Goal: Task Accomplishment & Management: Complete application form

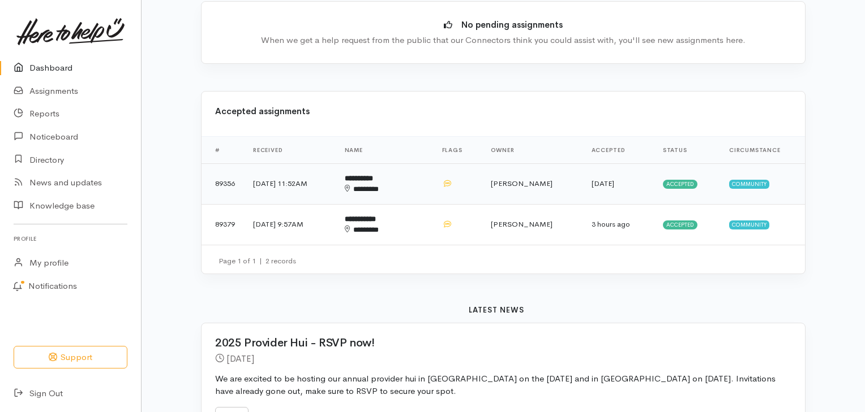
scroll to position [171, 0]
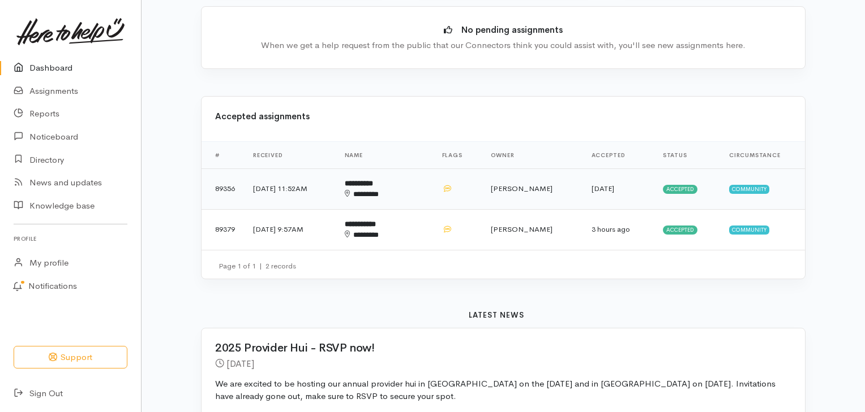
click at [373, 186] on b "**********" at bounding box center [359, 183] width 28 height 7
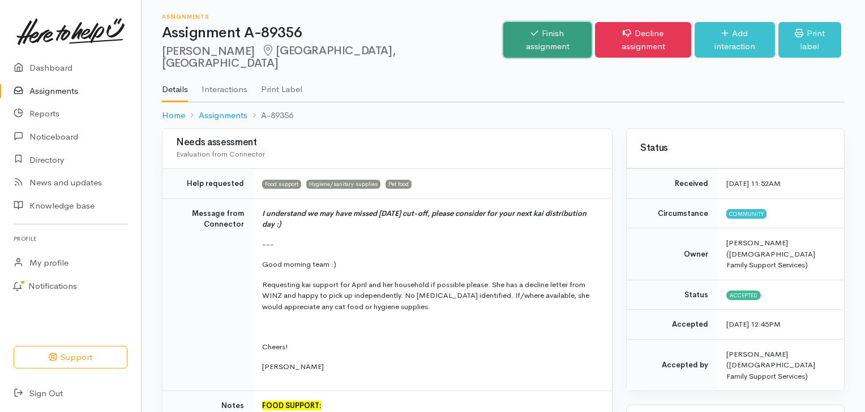
click at [546, 35] on link "Finish assignment" at bounding box center [547, 40] width 89 height 36
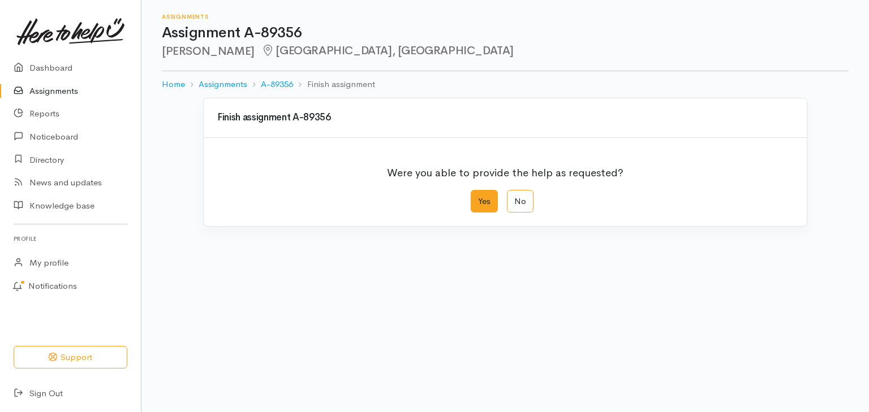
click at [476, 199] on label "Yes" at bounding box center [484, 201] width 27 height 23
click at [476, 197] on input "Yes" at bounding box center [474, 193] width 7 height 7
radio input "true"
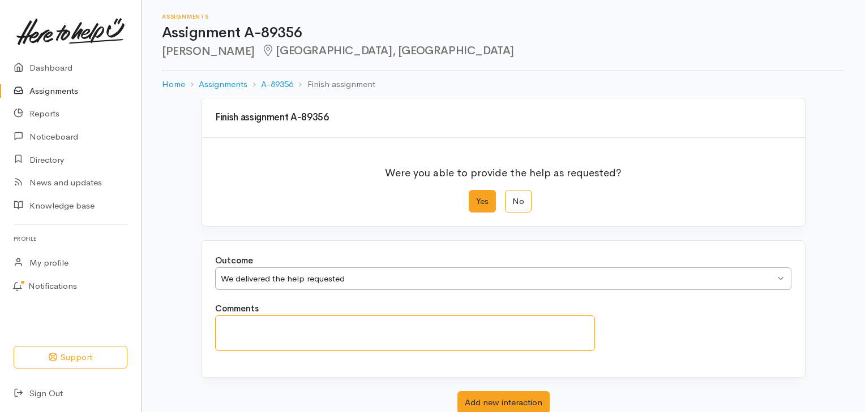
click at [315, 328] on textarea "Comments" at bounding box center [405, 334] width 380 height 36
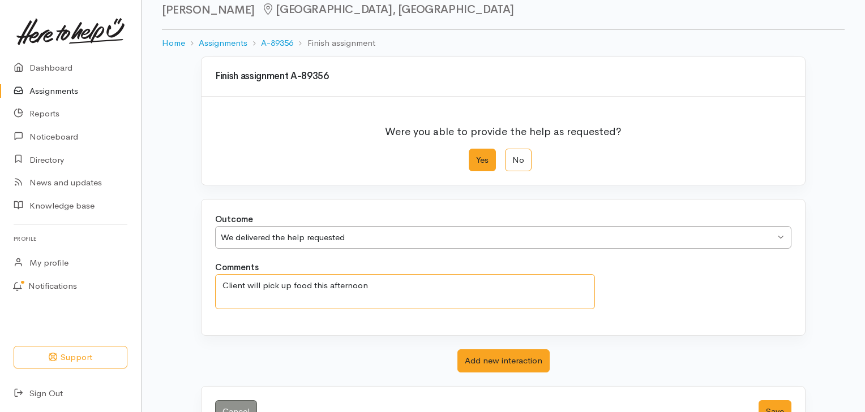
scroll to position [78, 0]
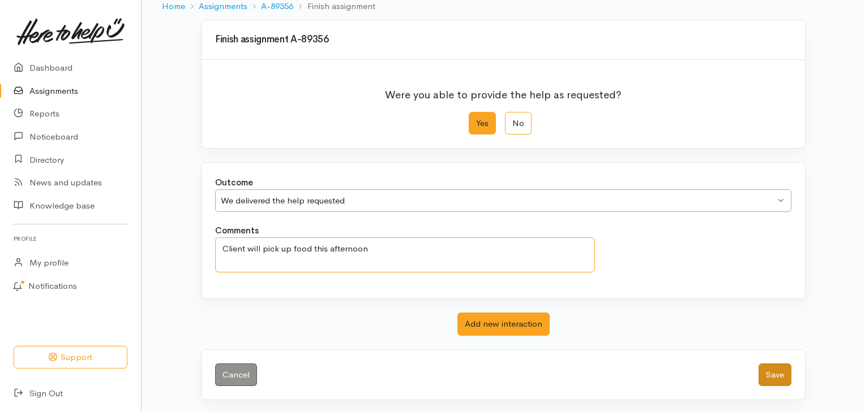
type textarea "Client will pick up food this afternoon"
click at [779, 379] on button "Save" at bounding box center [774, 375] width 33 height 23
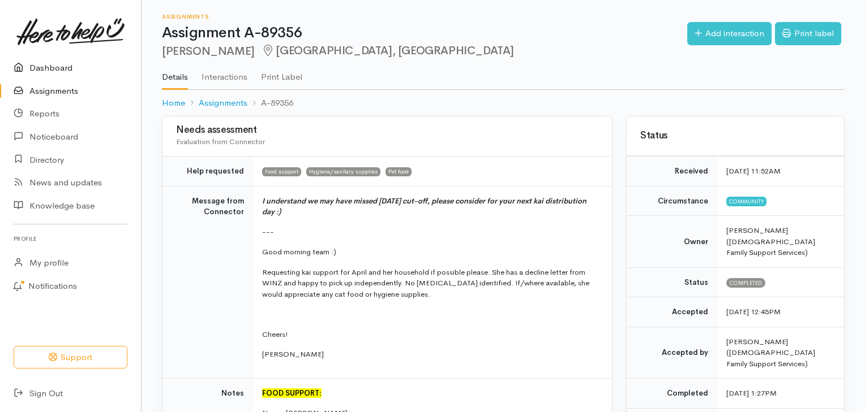
click at [75, 65] on link "Dashboard" at bounding box center [70, 68] width 141 height 23
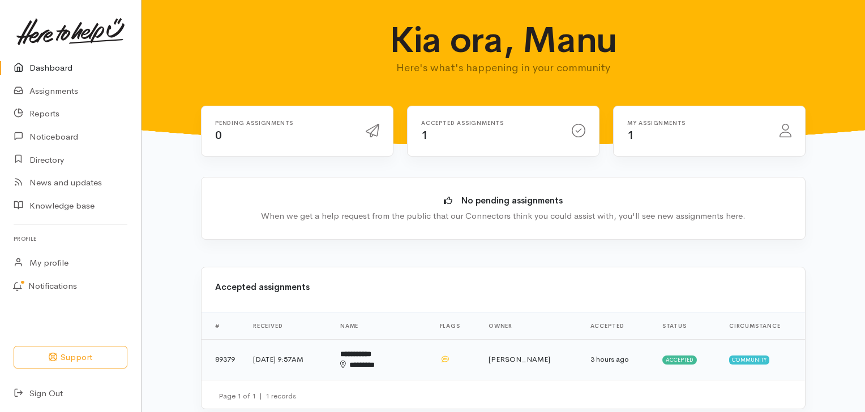
click at [446, 362] on td at bounding box center [455, 359] width 49 height 41
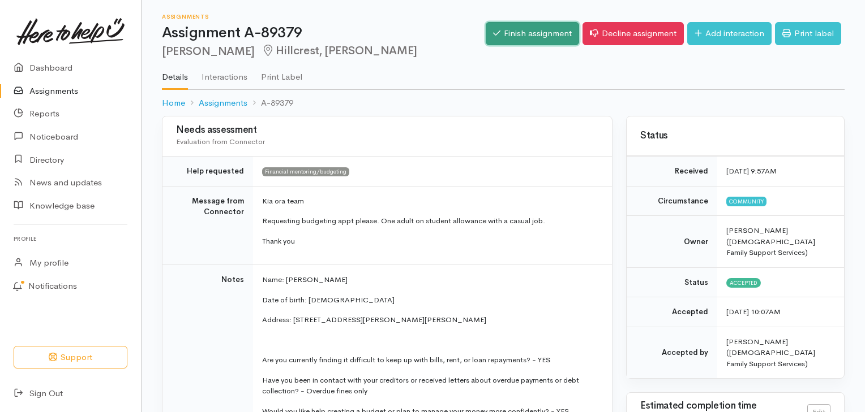
click at [507, 32] on link "Finish assignment" at bounding box center [531, 33] width 93 height 23
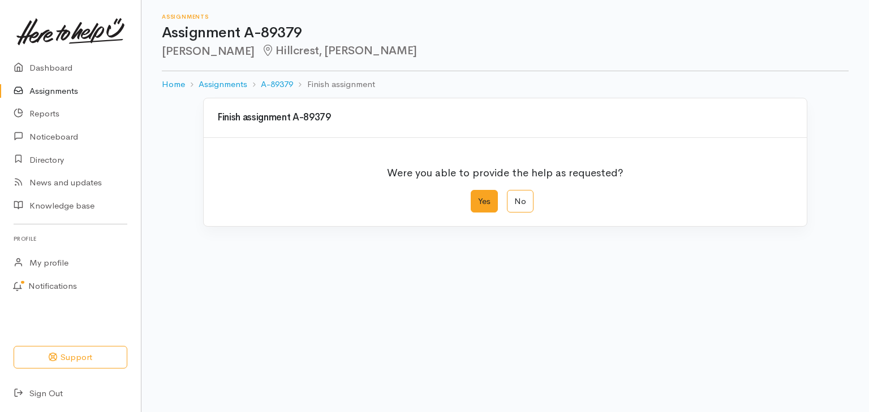
click at [485, 200] on label "Yes" at bounding box center [484, 201] width 27 height 23
click at [478, 197] on input "Yes" at bounding box center [474, 193] width 7 height 7
radio input "true"
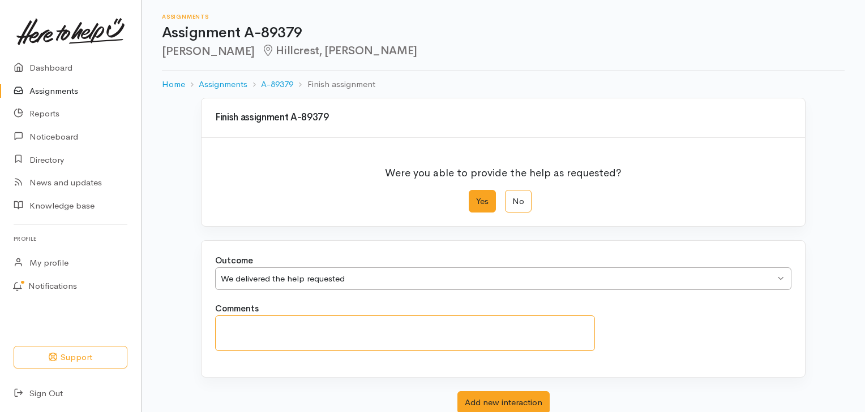
click at [325, 332] on textarea "Comments" at bounding box center [405, 334] width 380 height 36
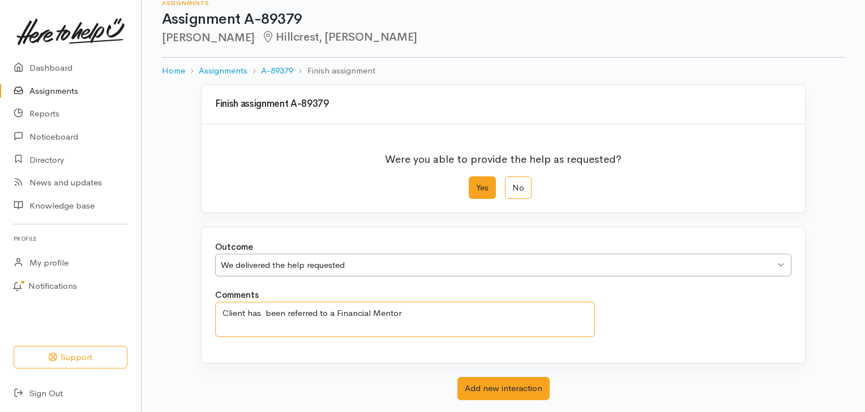
scroll to position [78, 0]
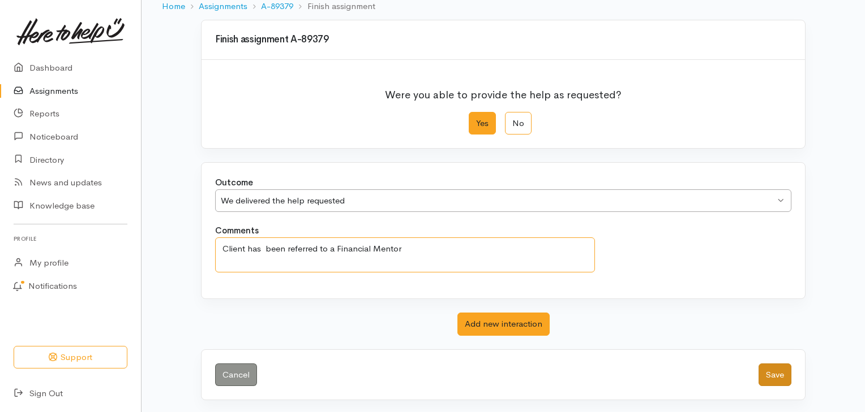
type textarea "Client has been referred to a Financial Mentor"
click at [777, 376] on button "Save" at bounding box center [774, 375] width 33 height 23
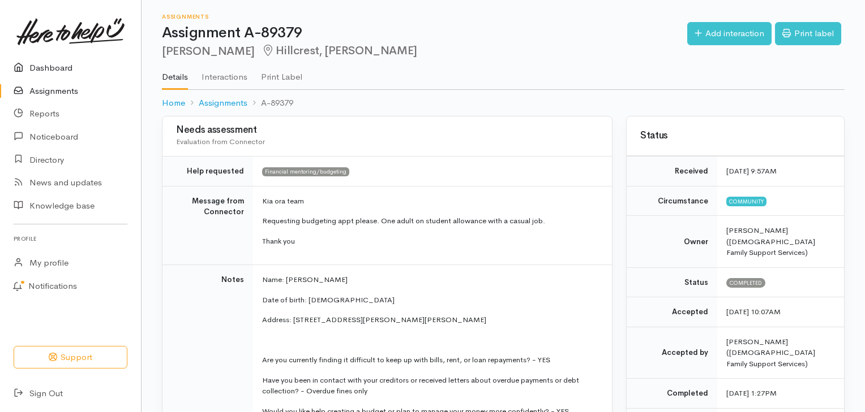
click at [69, 68] on link "Dashboard" at bounding box center [70, 68] width 141 height 23
